Goal: Check status

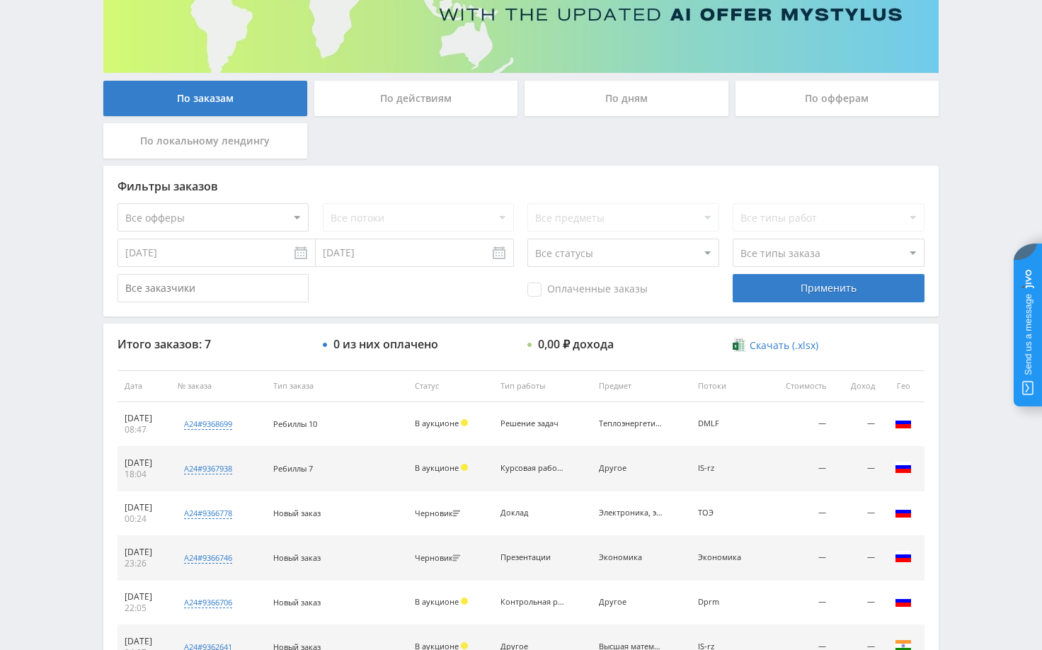
scroll to position [212, 0]
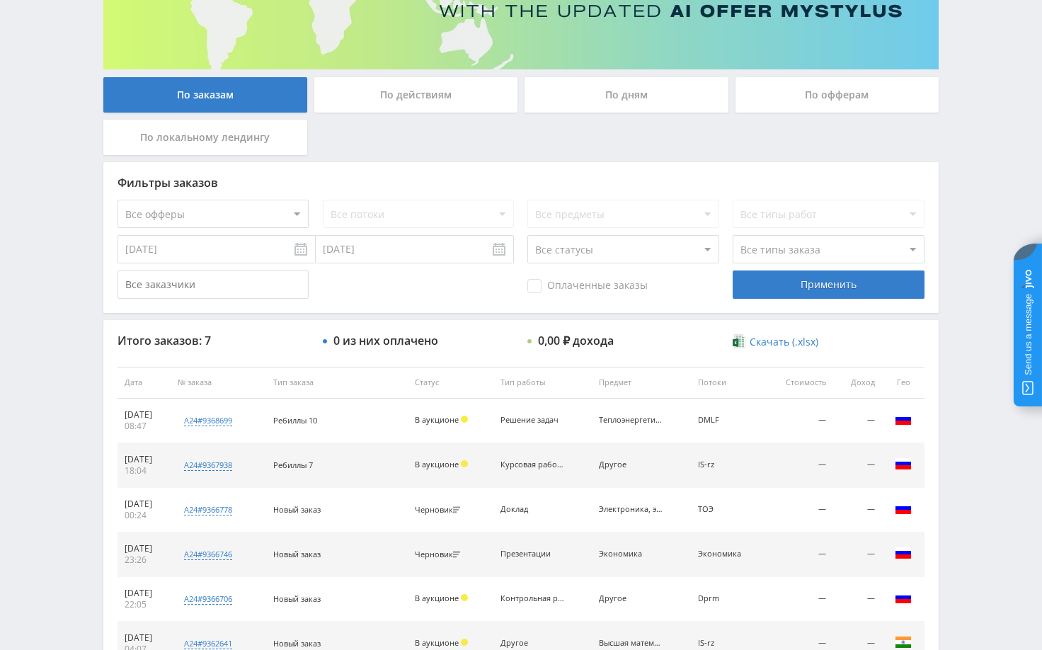
click at [961, 424] on div "Telegram-канал Инструменты База знаний Ваш менеджер: [PERSON_NAME] Online @edug…" at bounding box center [521, 301] width 1042 height 1027
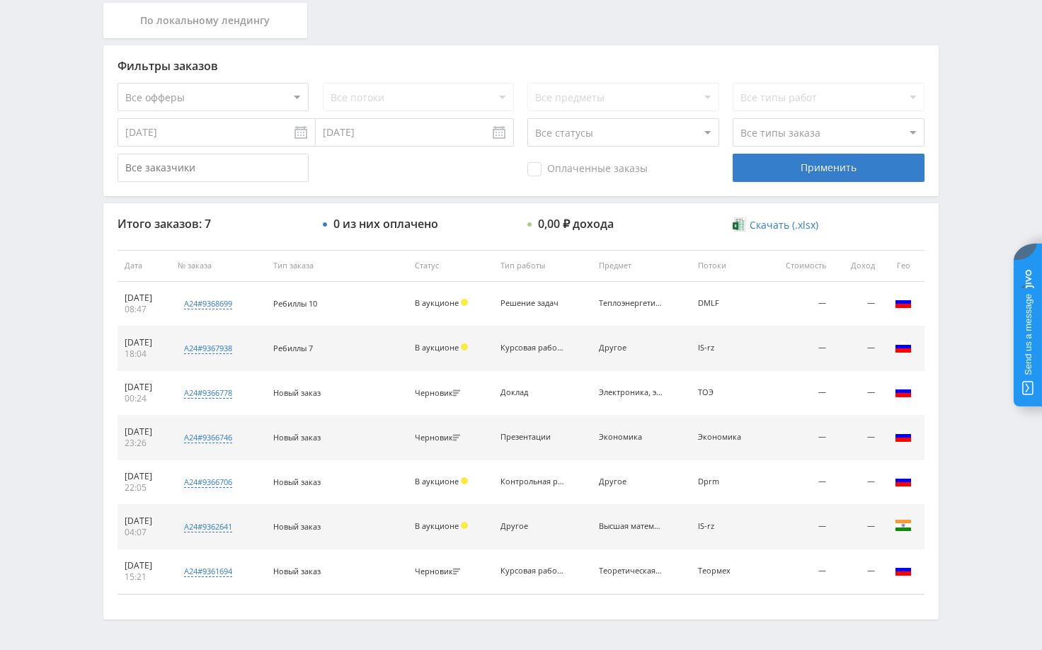
scroll to position [354, 0]
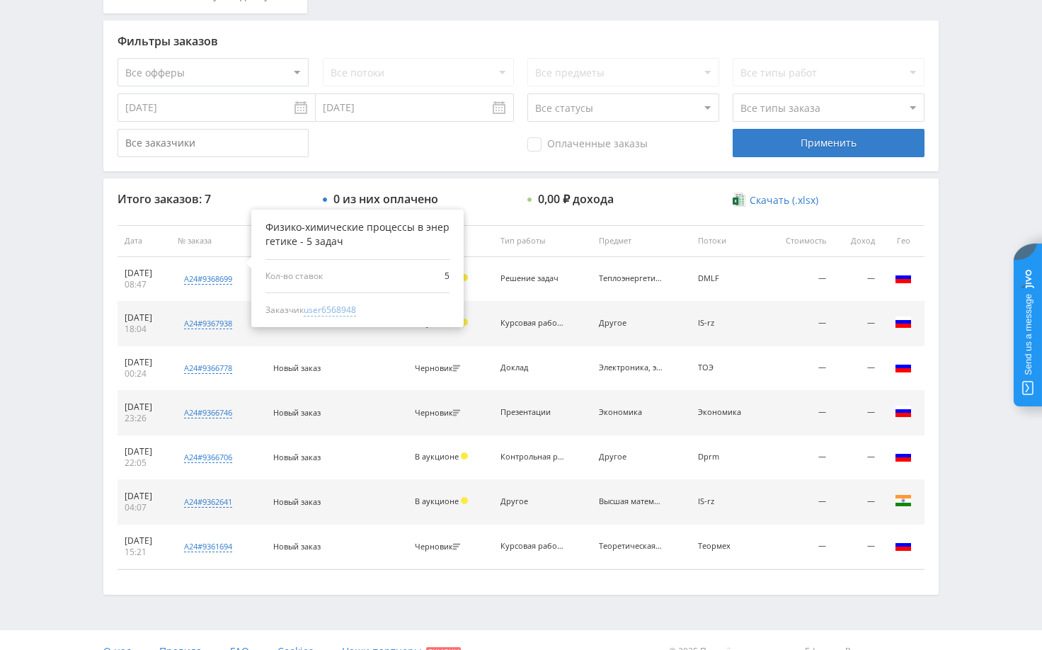
click at [351, 314] on span "user6568948" at bounding box center [330, 310] width 52 height 13
type input "17.08.2024"
type input "user6568948"
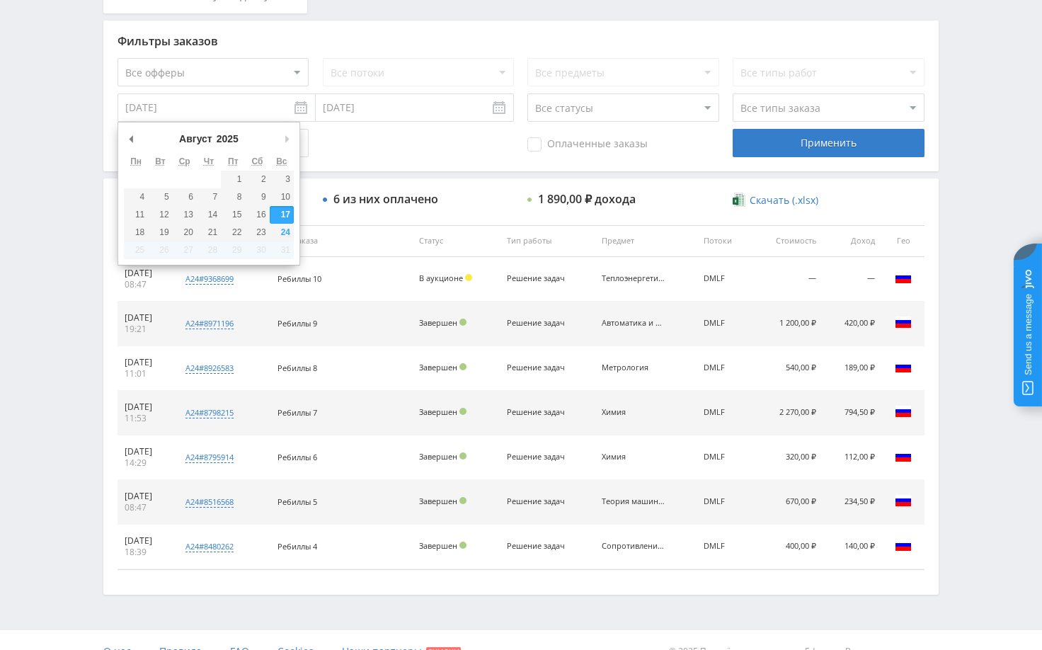
click at [256, 108] on input "17.08.2024" at bounding box center [217, 107] width 198 height 28
click at [227, 135] on select "2015 2016 2017 2018 2019 2020 2021 2022 2023 2024 2025" at bounding box center [234, 139] width 38 height 14
click at [181, 140] on select "Январь Февраль Март Апрель Май Июнь Июль Август Сентябрь Октябрь Ноябрь Декабрь" at bounding box center [207, 139] width 60 height 14
type input "01.01.2024"
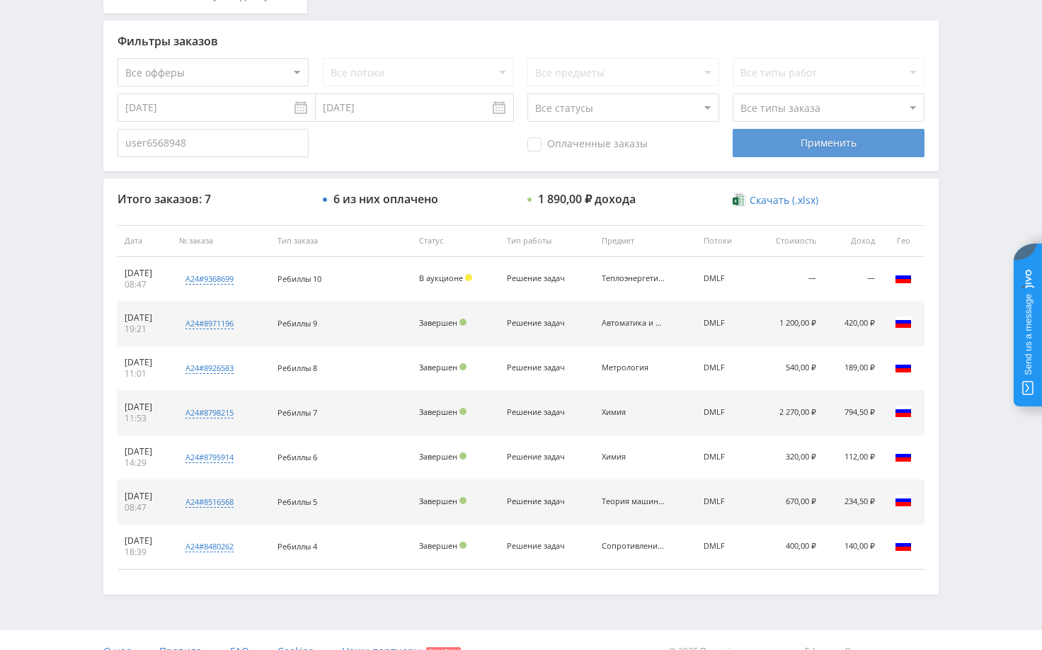
click at [798, 147] on div "Применить" at bounding box center [828, 143] width 191 height 28
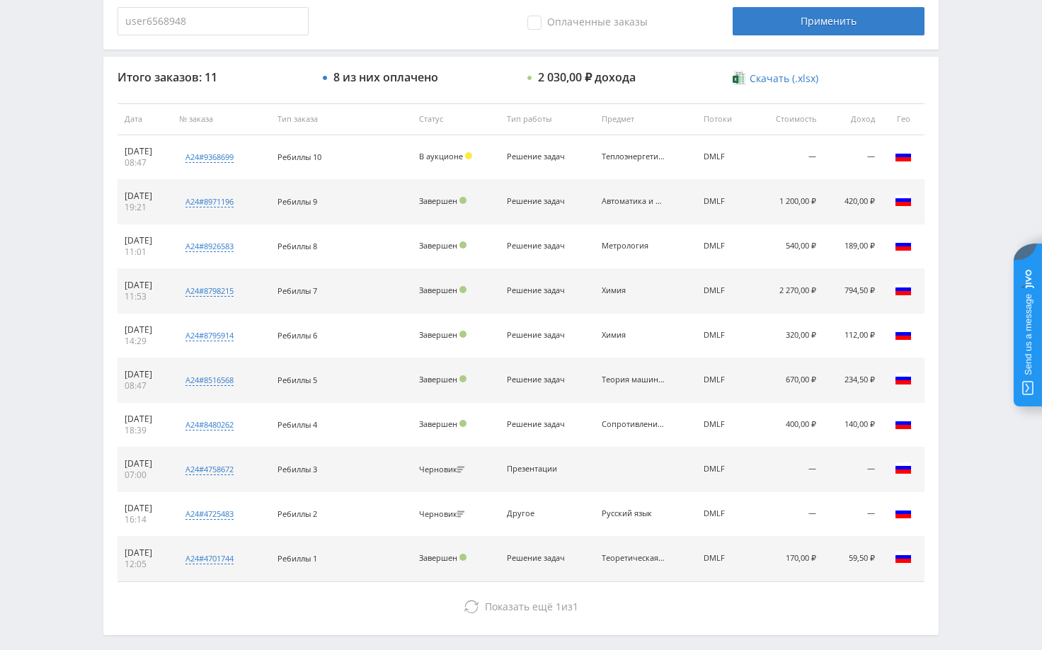
scroll to position [539, 0]
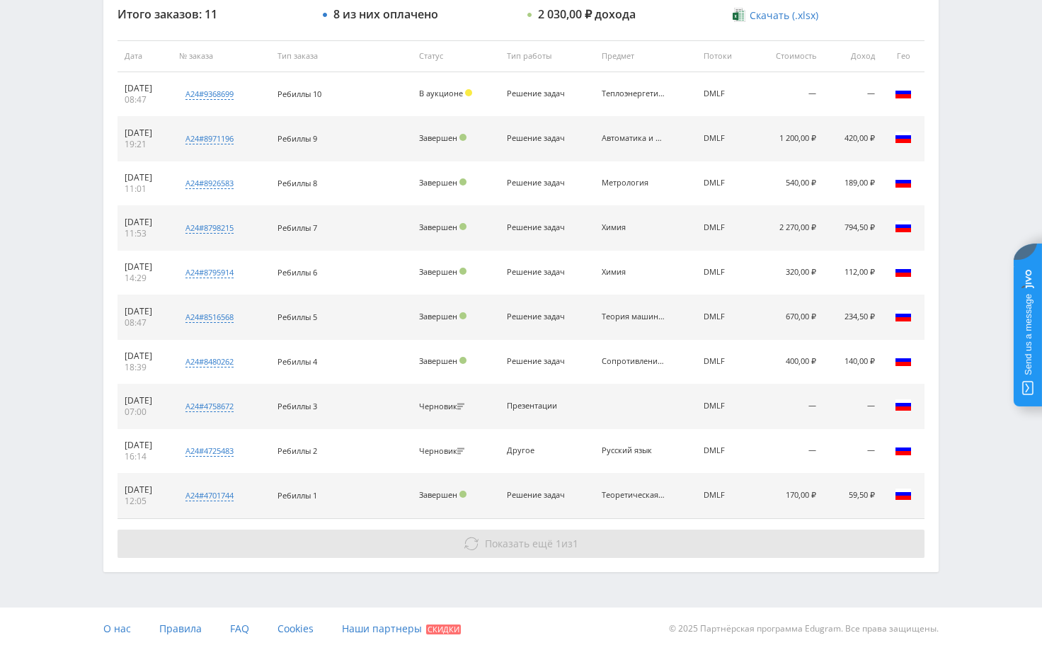
click at [561, 545] on span "Показать ещё 1 из 1" at bounding box center [531, 543] width 93 height 13
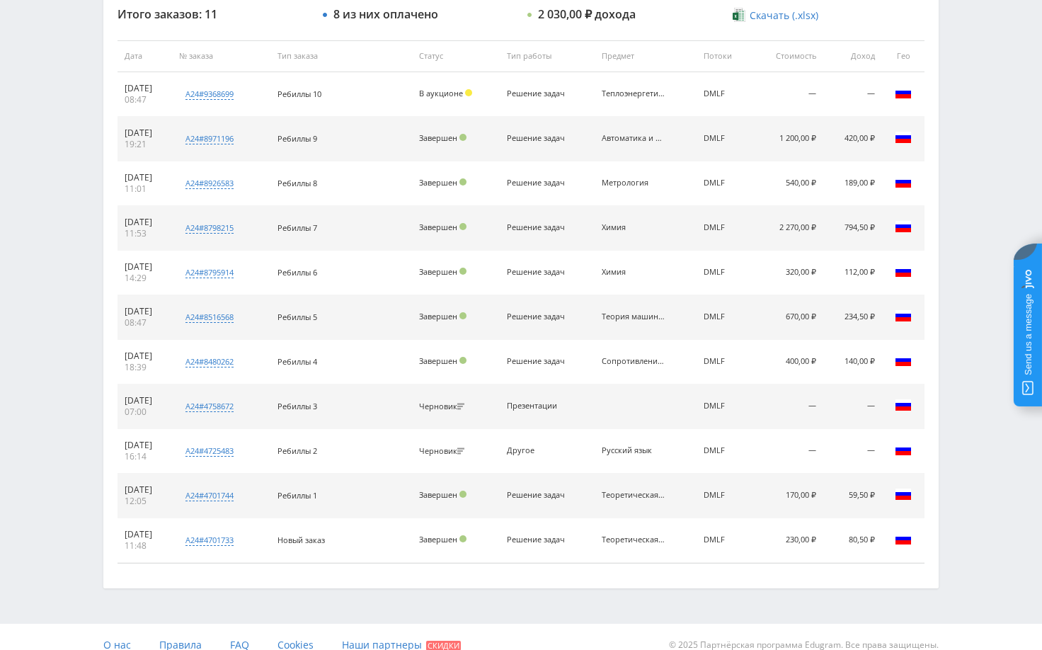
click at [961, 472] on div "Telegram-канал Инструменты База знаний Ваш менеджер: [PERSON_NAME] Online @edug…" at bounding box center [521, 63] width 1042 height 1205
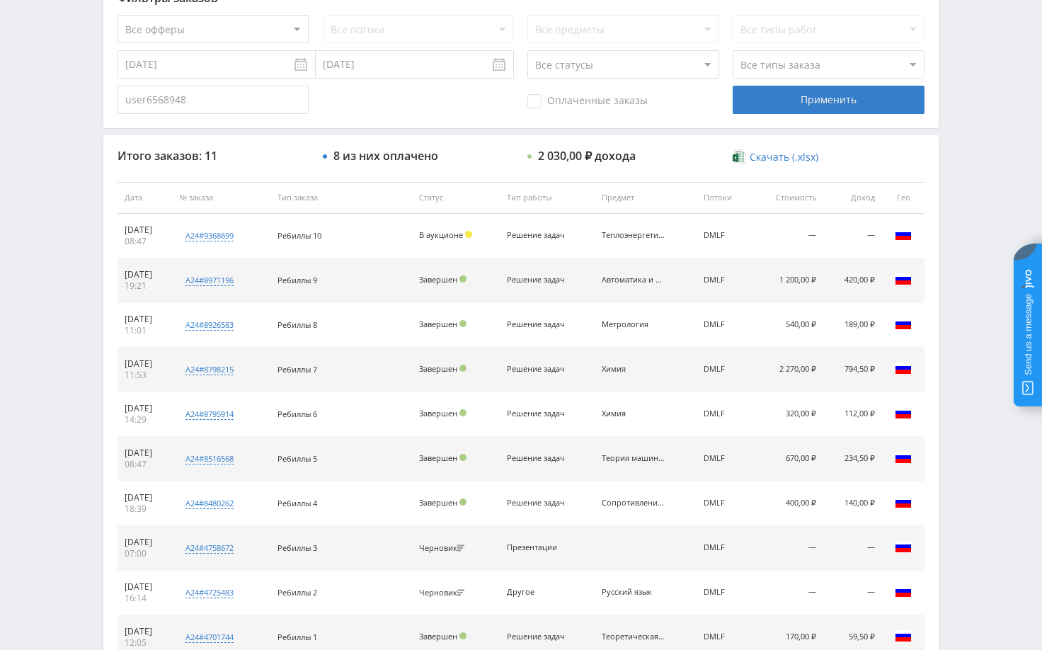
click at [971, 210] on div "Telegram-канал Инструменты База знаний Ваш менеджер: [PERSON_NAME] Online @edug…" at bounding box center [521, 205] width 1042 height 1205
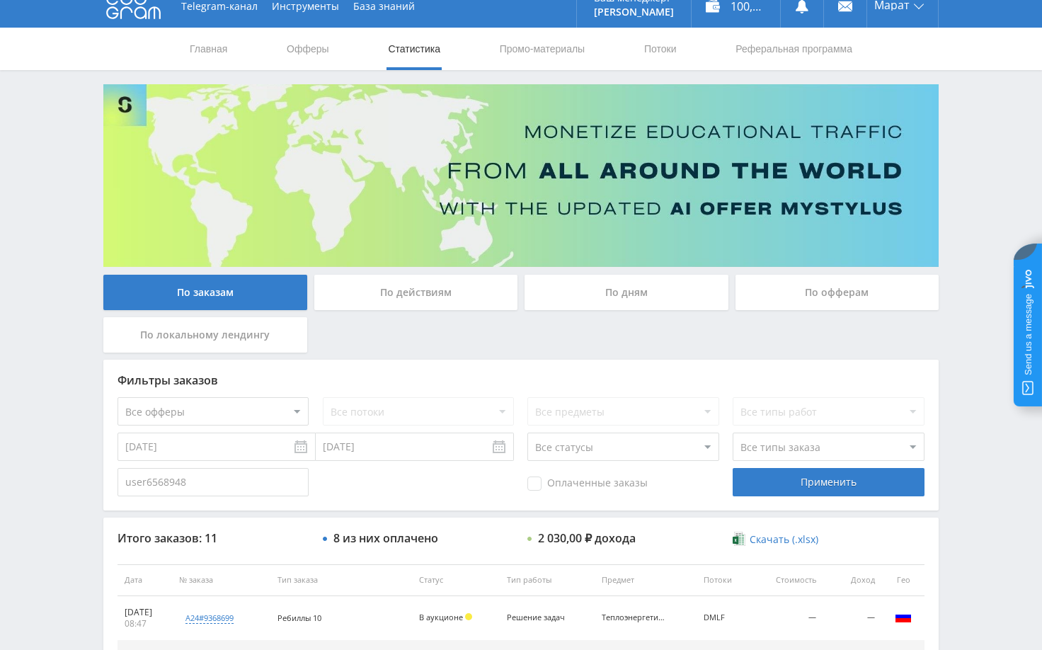
scroll to position [0, 0]
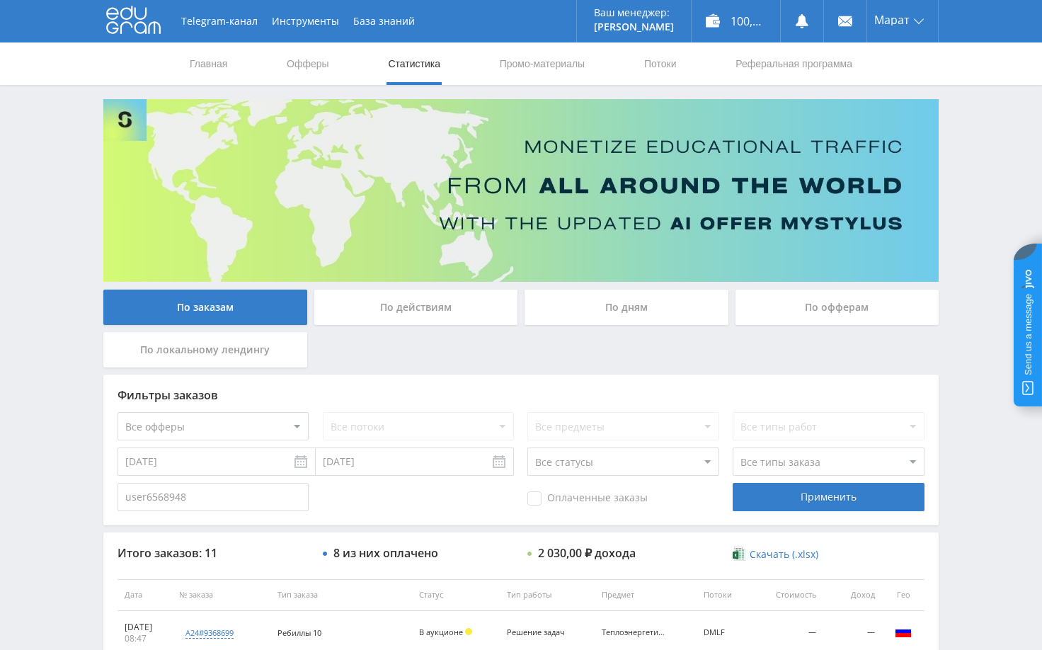
click at [1010, 135] on div "Telegram-канал Инструменты База знаний Ваш менеджер: [PERSON_NAME] Online @edug…" at bounding box center [521, 602] width 1042 height 1205
click at [962, 333] on div "Telegram-канал Инструменты База знаний Ваш менеджер: [PERSON_NAME] Online @edug…" at bounding box center [521, 602] width 1042 height 1205
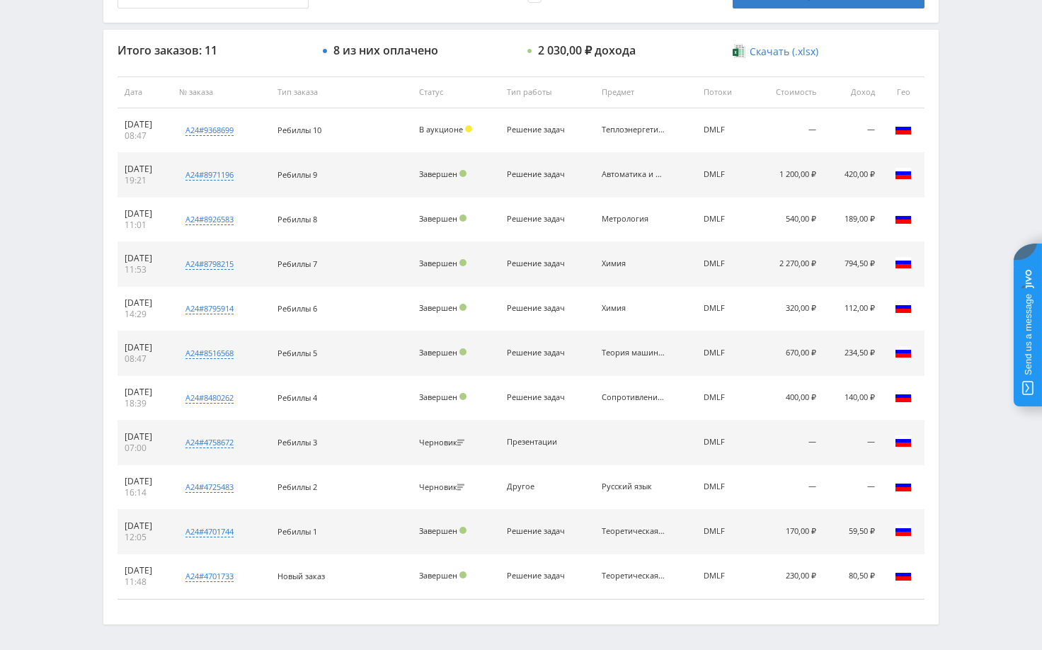
scroll to position [555, 0]
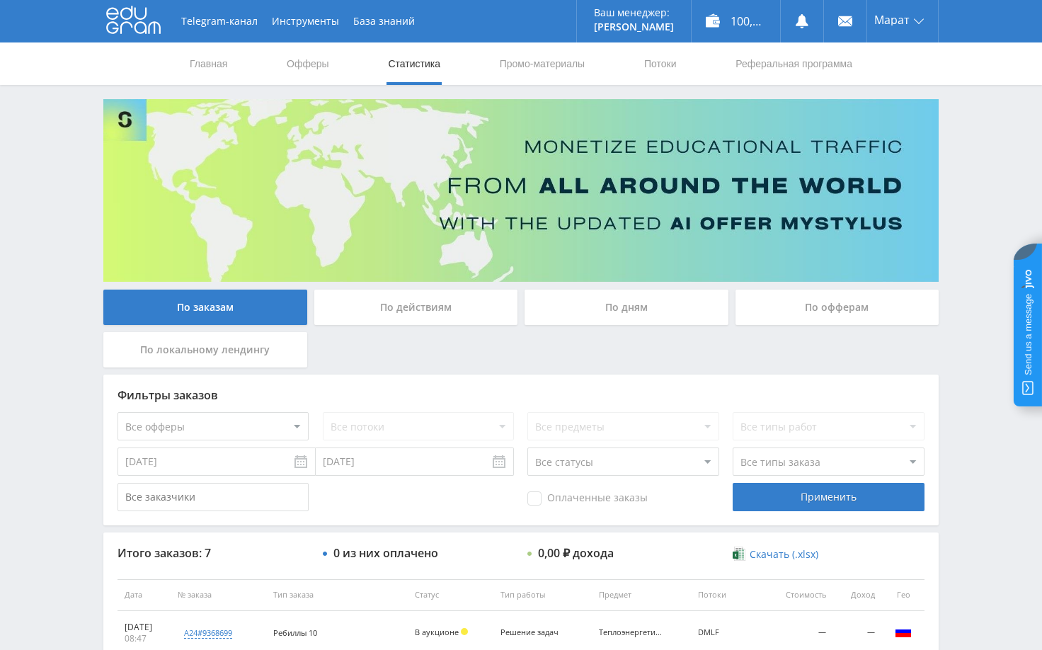
click at [965, 205] on div "Telegram-канал Инструменты База знаний Ваш менеджер: [PERSON_NAME] Online @edug…" at bounding box center [521, 513] width 1042 height 1027
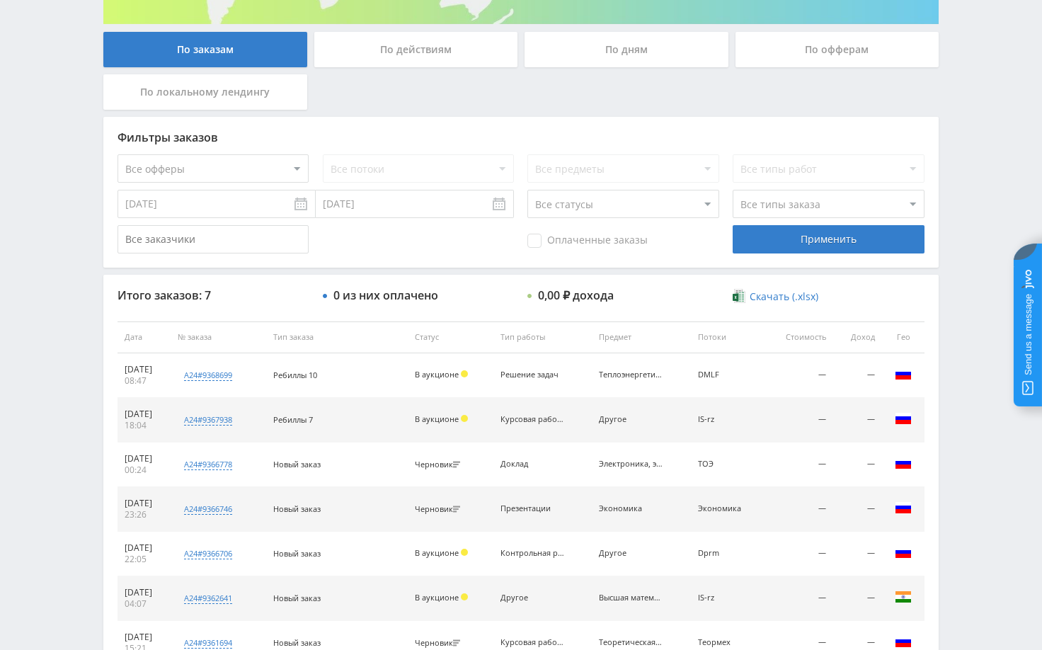
scroll to position [283, 0]
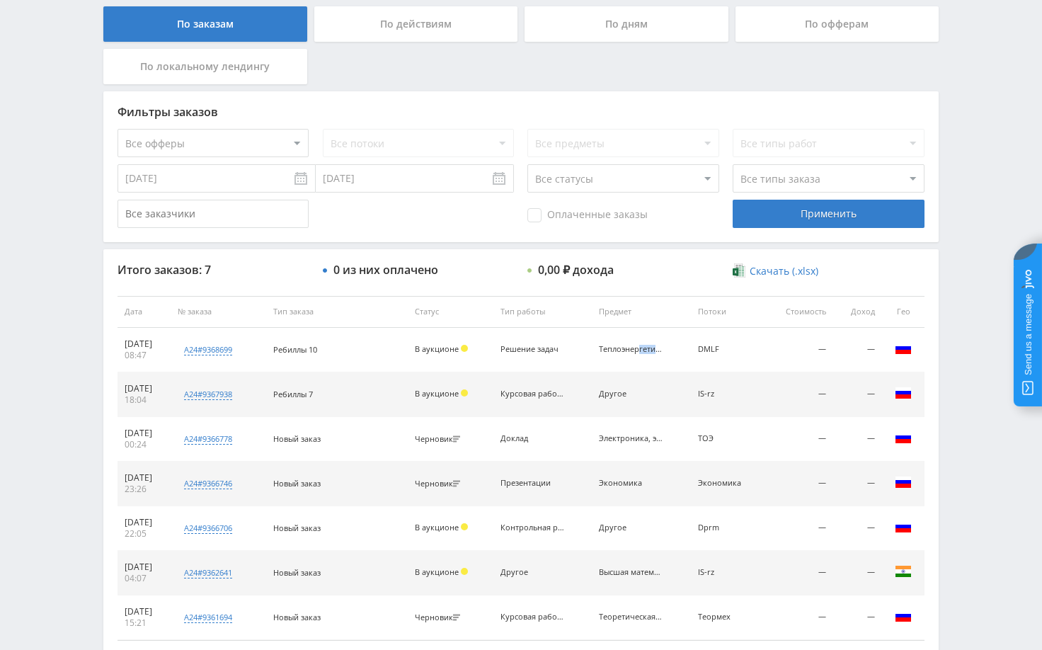
drag, startPoint x: 605, startPoint y: 348, endPoint x: 660, endPoint y: 350, distance: 54.6
click at [660, 350] on td "Теплоэнергетика и теплотехника" at bounding box center [641, 350] width 99 height 45
copy div "Теплоэнерге"
click at [967, 279] on div "Telegram-канал Инструменты База знаний Ваш менеджер: [PERSON_NAME] Online @edug…" at bounding box center [521, 230] width 1042 height 1027
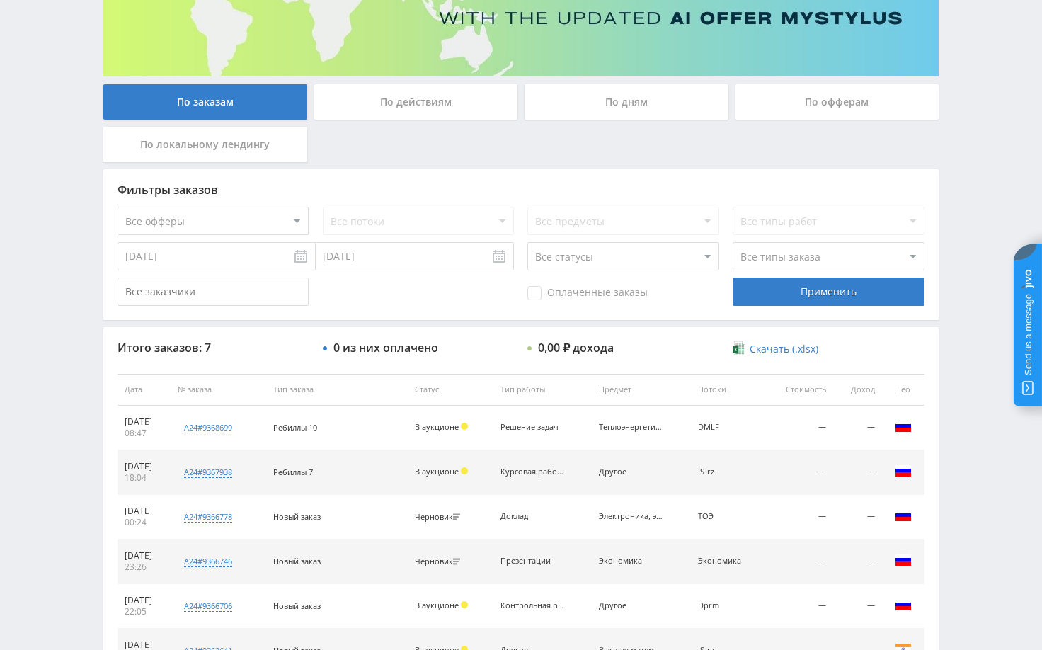
scroll to position [0, 0]
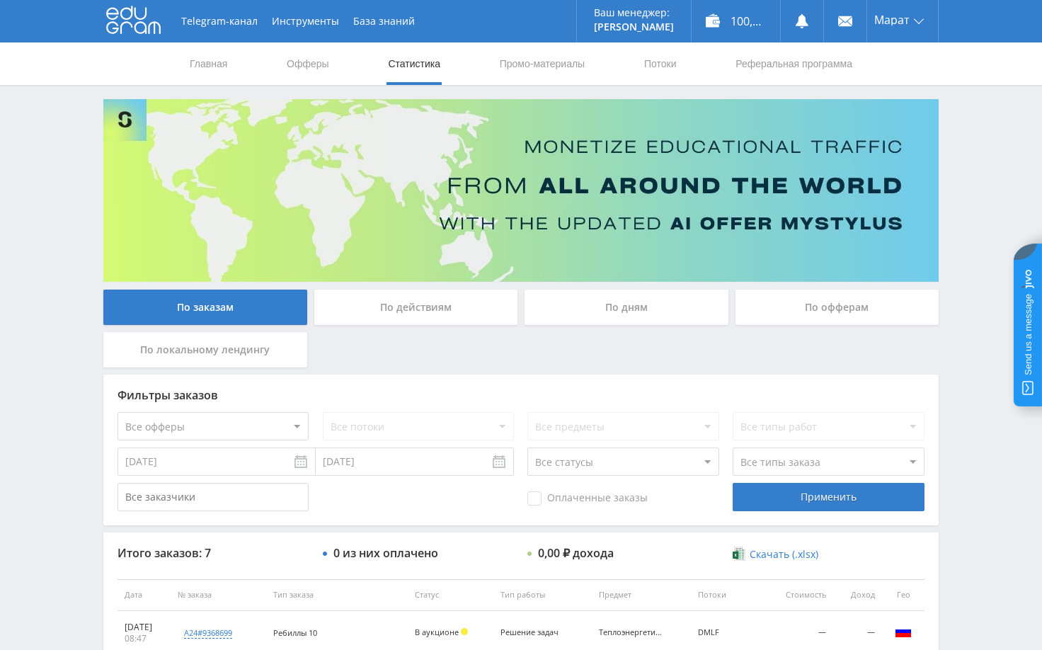
click at [981, 140] on div "Telegram-канал Инструменты База знаний Ваш менеджер: [PERSON_NAME] Online @edug…" at bounding box center [521, 513] width 1042 height 1027
click at [997, 168] on div "Telegram-канал Инструменты База знаний Ваш менеджер: [PERSON_NAME] Online @edug…" at bounding box center [521, 513] width 1042 height 1027
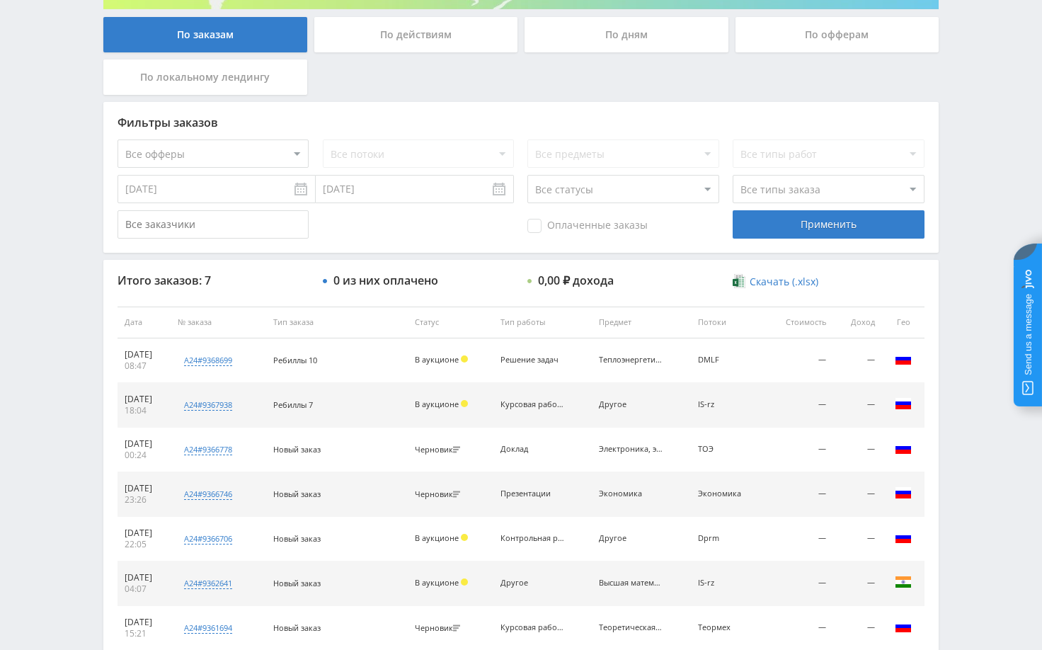
scroll to position [283, 0]
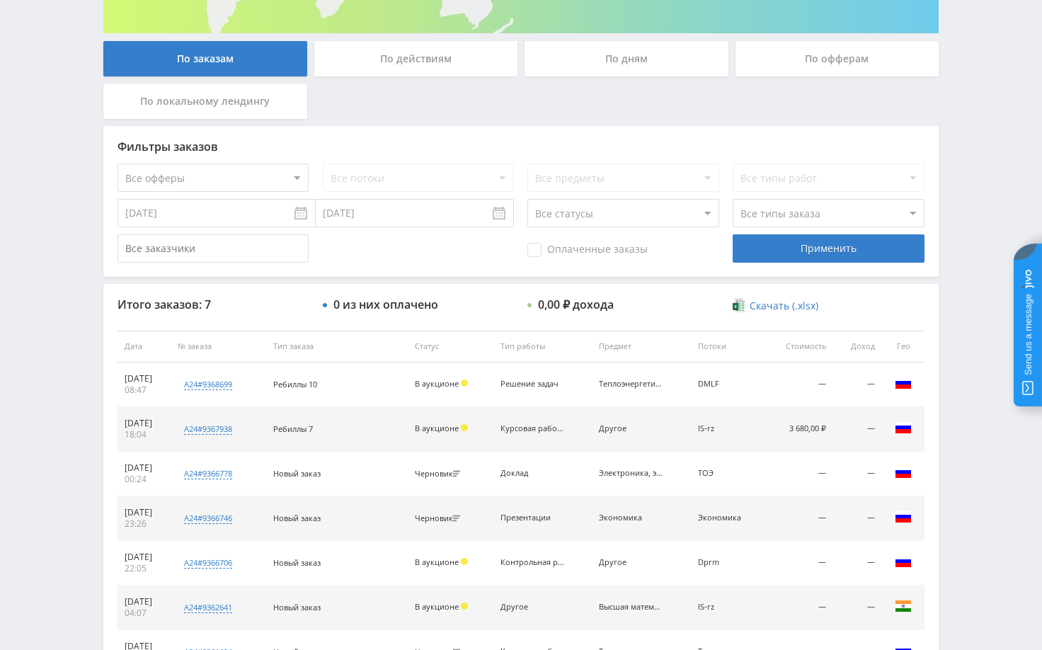
scroll to position [283, 0]
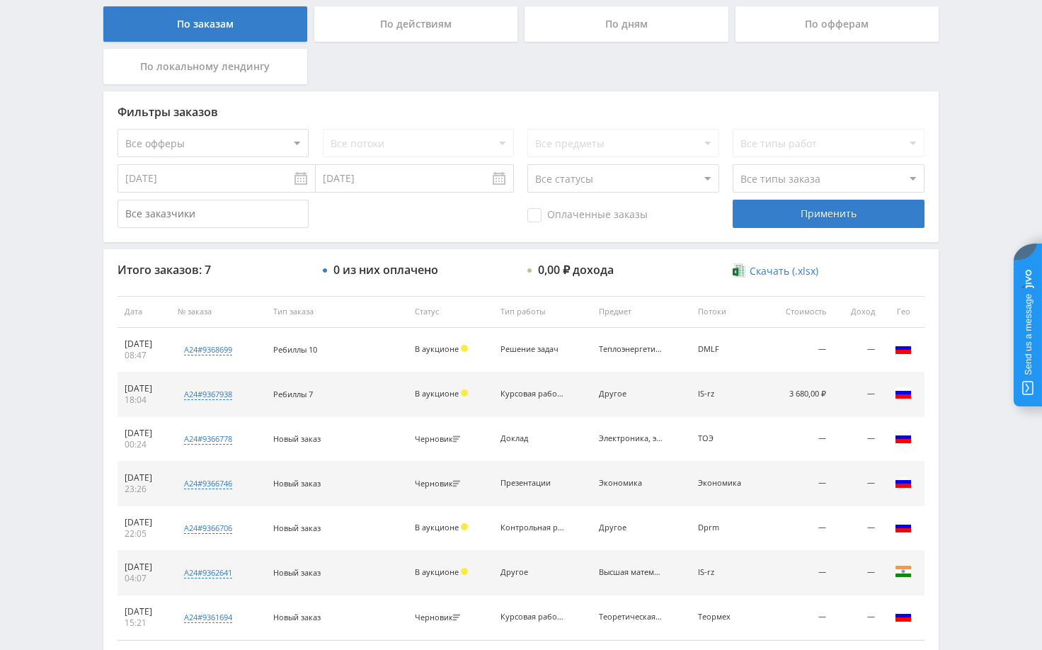
click at [981, 411] on div "Telegram-канал Инструменты База знаний Ваш менеджер: [PERSON_NAME] Online @edug…" at bounding box center [521, 230] width 1042 height 1027
drag, startPoint x: 772, startPoint y: 393, endPoint x: 843, endPoint y: 398, distance: 71.7
click at [843, 398] on tr "23.08.2025 18:04 a24#9367938 Курсовая ПРОЦЕССЫ ФОРМООБРАЗОВАНИЯ И ИНСТРУМЕНТ Ко…" at bounding box center [521, 394] width 807 height 45
drag, startPoint x: 998, startPoint y: 455, endPoint x: 925, endPoint y: 459, distance: 73.0
click at [995, 456] on div "Telegram-канал Инструменты База знаний Ваш менеджер: [PERSON_NAME] Online @edug…" at bounding box center [521, 230] width 1042 height 1027
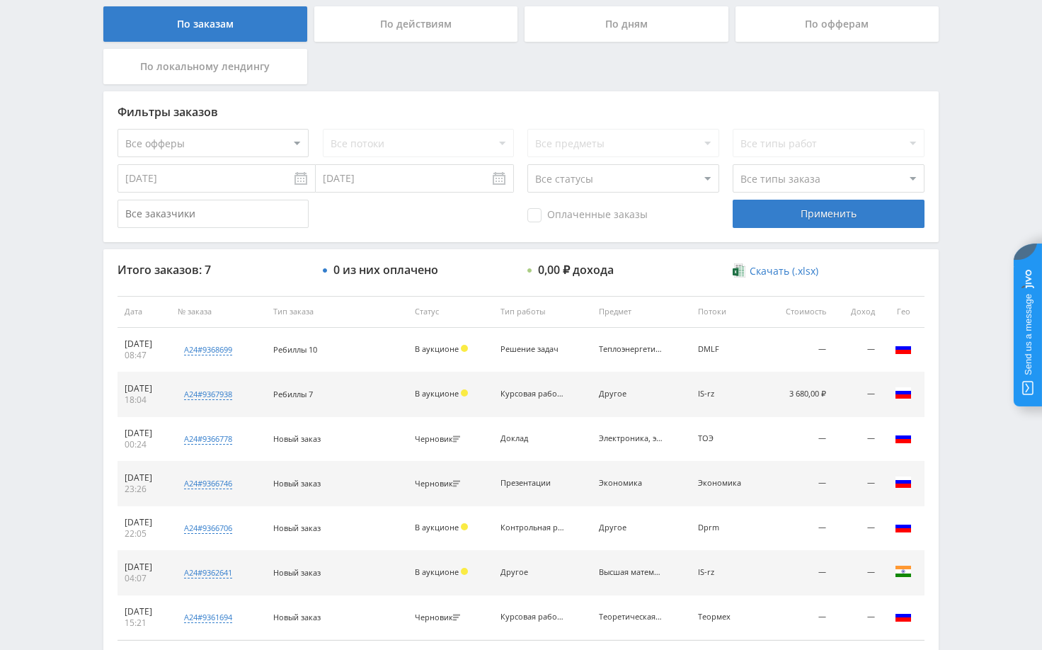
click at [961, 360] on div "Telegram-канал Инструменты База знаний Ваш менеджер: [PERSON_NAME] Online @edug…" at bounding box center [521, 230] width 1042 height 1027
click at [959, 379] on div "Telegram-канал Инструменты База знаний Ваш менеджер: [PERSON_NAME] Online @edug…" at bounding box center [521, 230] width 1042 height 1027
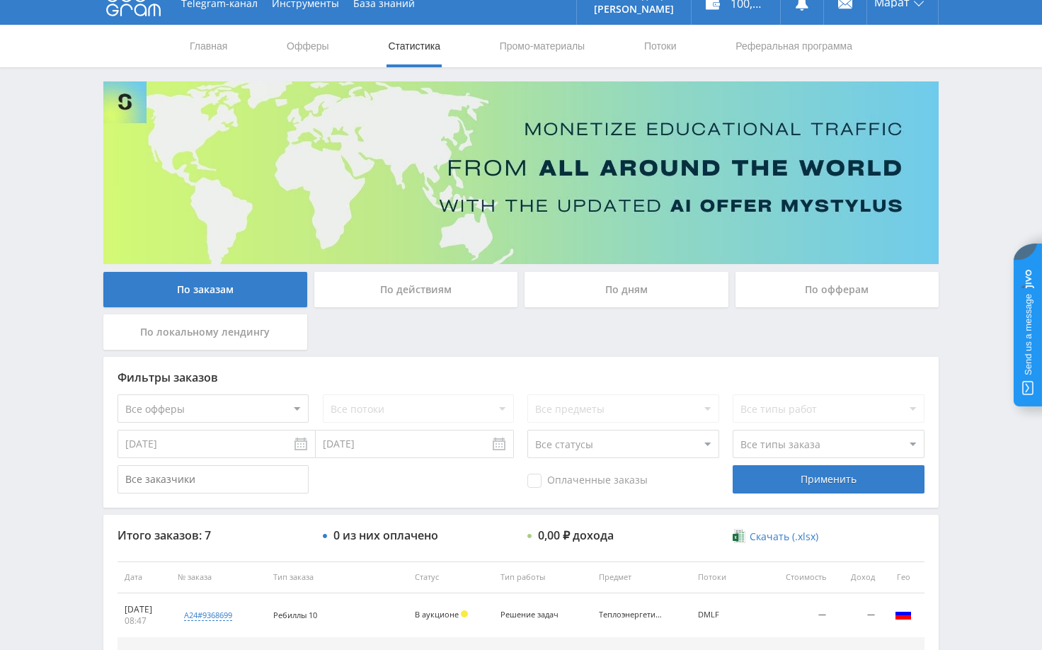
scroll to position [0, 0]
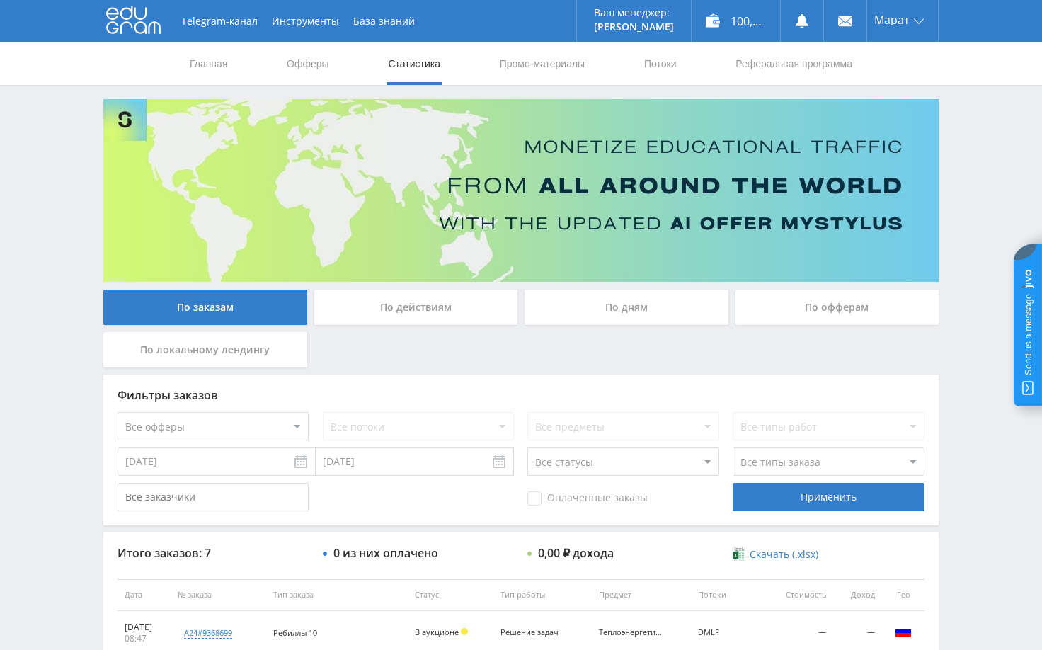
click at [993, 223] on div "Telegram-канал Инструменты База знаний Ваш менеджер: [PERSON_NAME] Online @edug…" at bounding box center [521, 513] width 1042 height 1027
click at [974, 220] on div "Telegram-канал Инструменты База знаний Ваш менеджер: [PERSON_NAME] Online @edug…" at bounding box center [521, 513] width 1042 height 1027
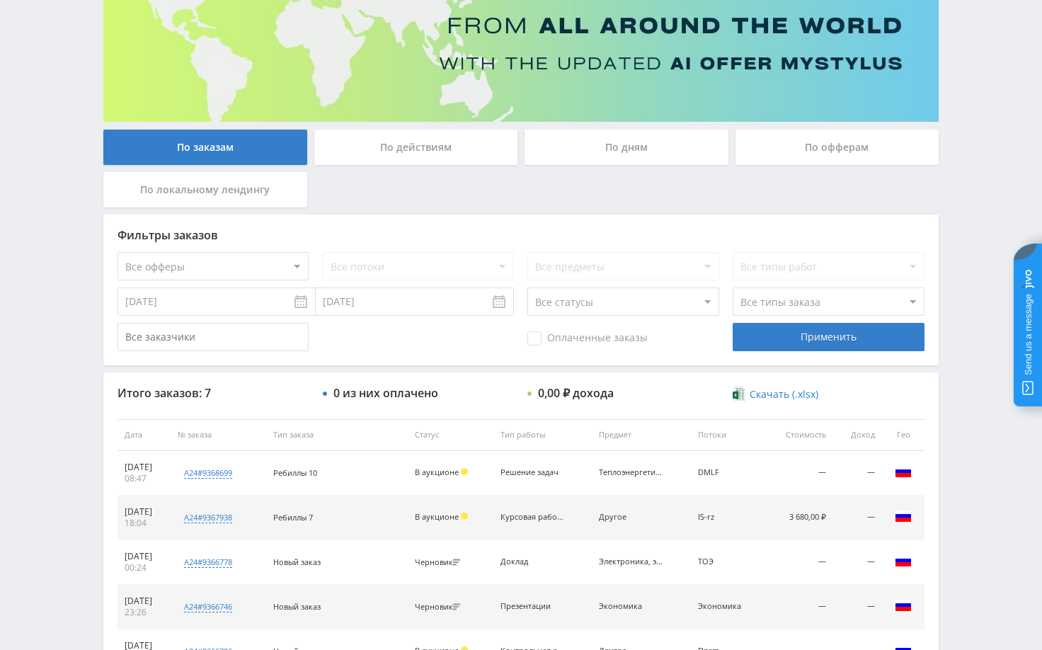
scroll to position [212, 0]
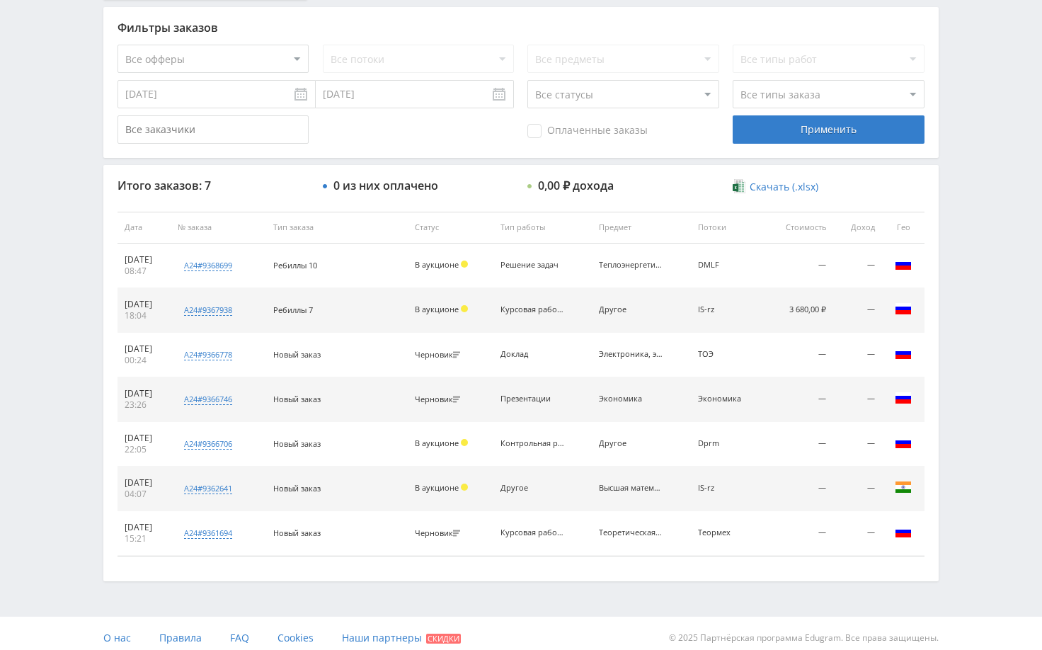
scroll to position [377, 0]
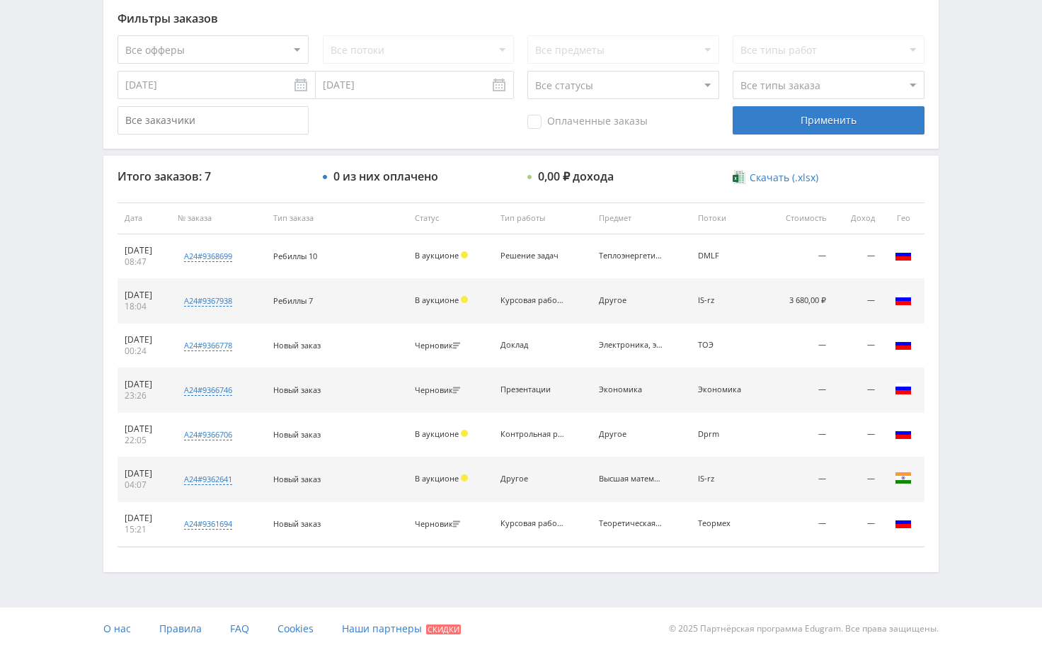
click at [970, 248] on div "Telegram-канал Инструменты База знаний Ваш менеджер: [PERSON_NAME] Online @edug…" at bounding box center [521, 136] width 1042 height 1027
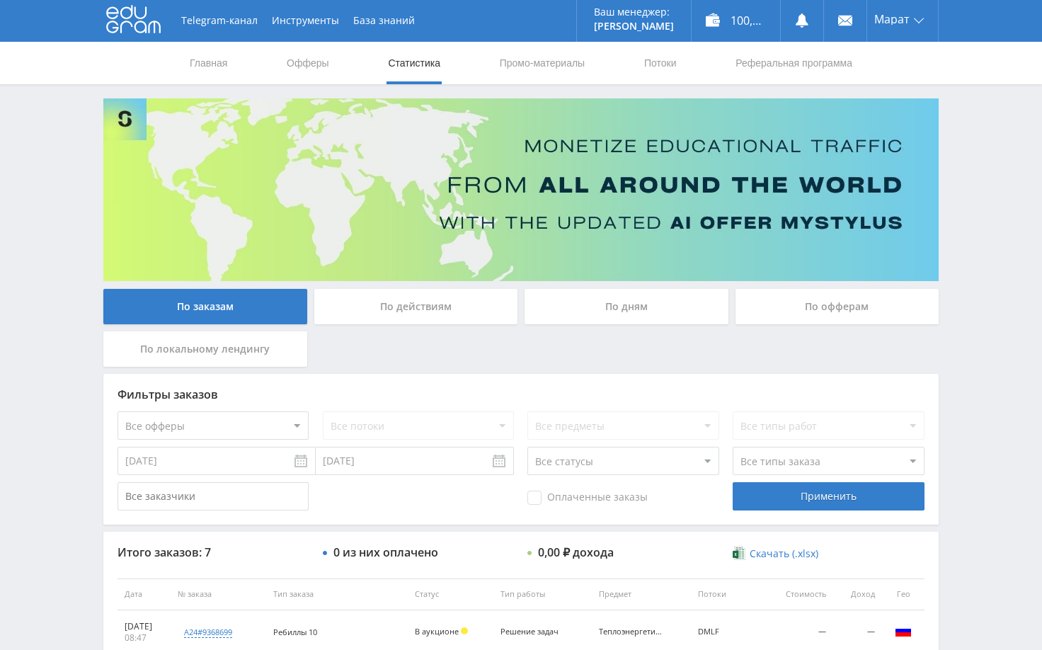
scroll to position [0, 0]
click at [990, 246] on div "Telegram-канал Инструменты База знаний Ваш менеджер: [PERSON_NAME] Online @edug…" at bounding box center [521, 513] width 1042 height 1027
click at [976, 175] on div "Telegram-канал Инструменты База знаний Ваш менеджер: [PERSON_NAME] Online @edug…" at bounding box center [521, 513] width 1042 height 1027
click at [980, 188] on div "Telegram-канал Инструменты База знаний Ваш менеджер: [PERSON_NAME] Online @edug…" at bounding box center [521, 513] width 1042 height 1027
click at [978, 188] on div "Telegram-канал Инструменты База знаний Ваш менеджер: [PERSON_NAME] Online @edug…" at bounding box center [521, 513] width 1042 height 1027
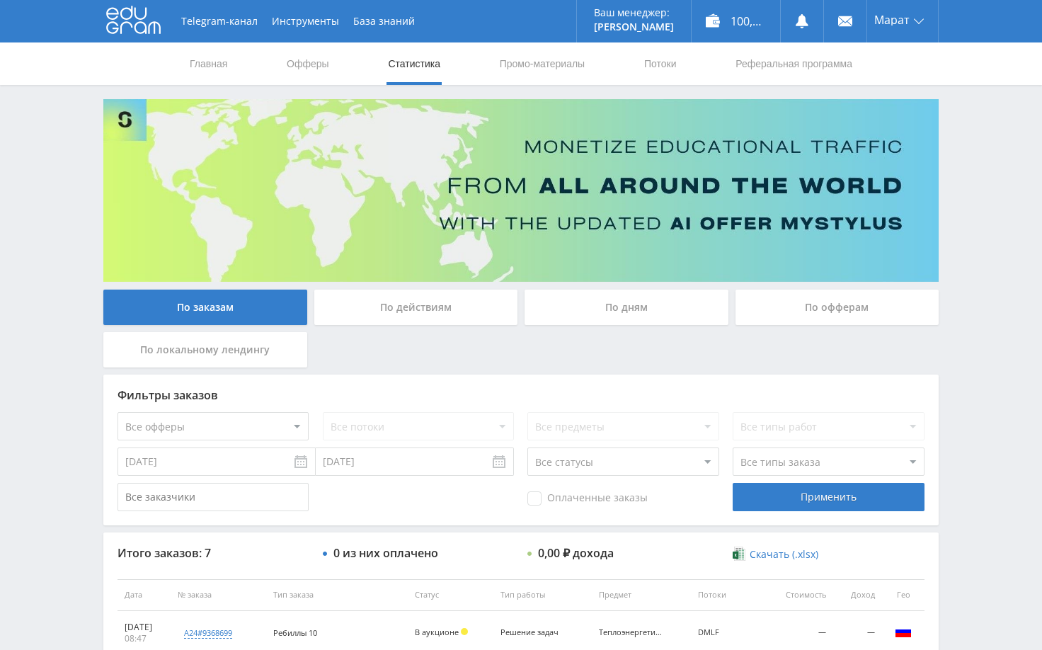
click at [978, 188] on div "Telegram-канал Инструменты База знаний Ваш менеджер: [PERSON_NAME] Online @edug…" at bounding box center [521, 513] width 1042 height 1027
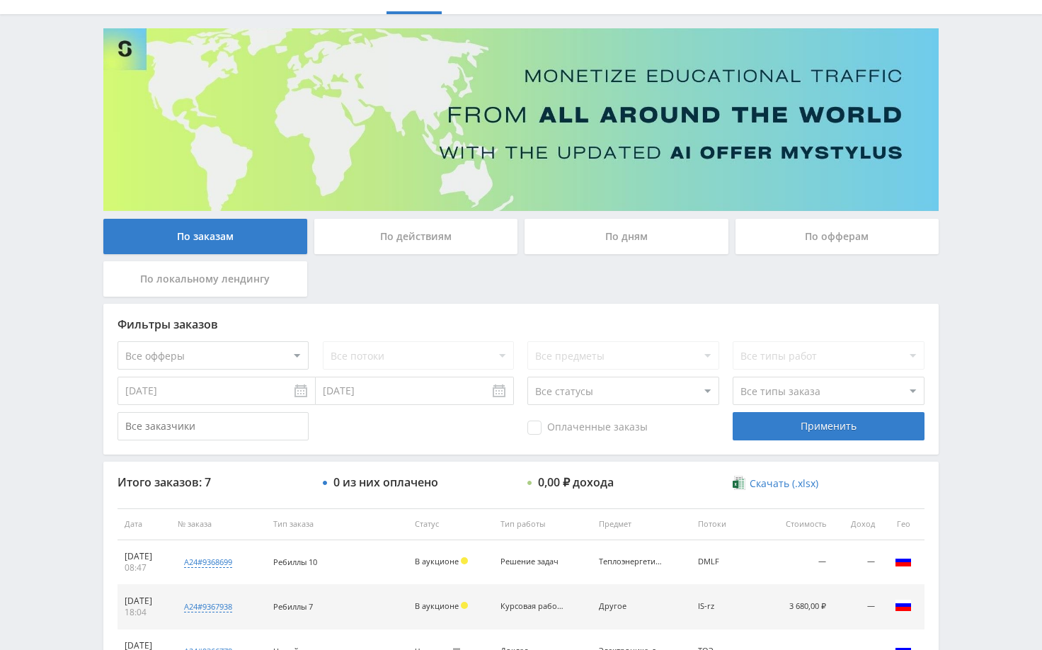
click at [993, 138] on div "Telegram-канал Инструменты База знаний Ваш менеджер: [PERSON_NAME] Online @edug…" at bounding box center [521, 442] width 1042 height 1027
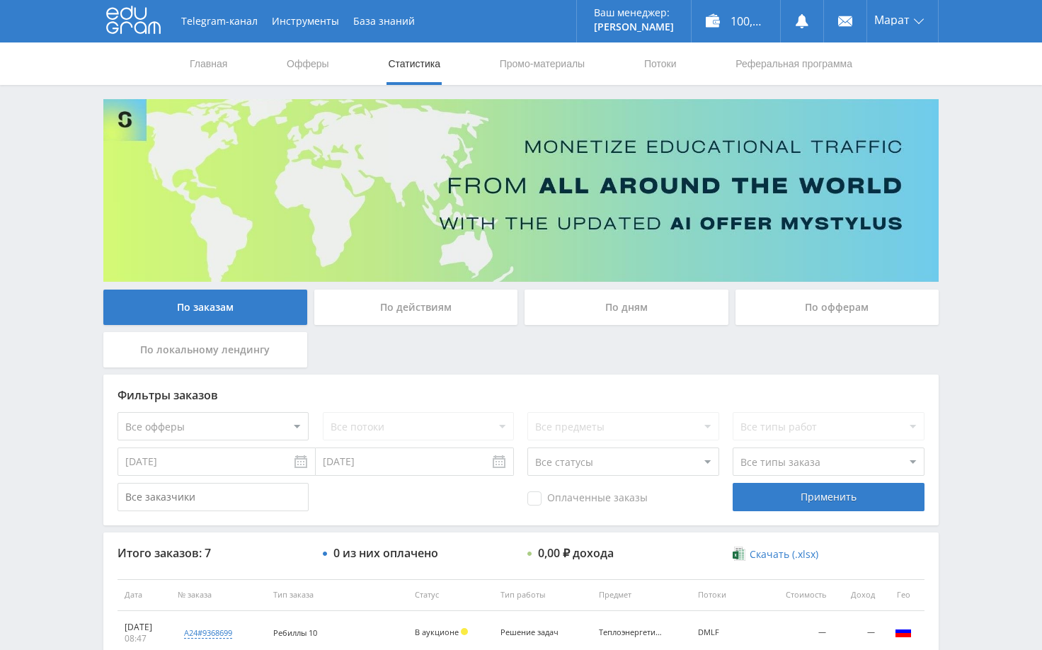
click at [993, 138] on div "Telegram-канал Инструменты База знаний Ваш менеджер: [PERSON_NAME] Online @edug…" at bounding box center [521, 513] width 1042 height 1027
